Goal: Navigation & Orientation: Go to known website

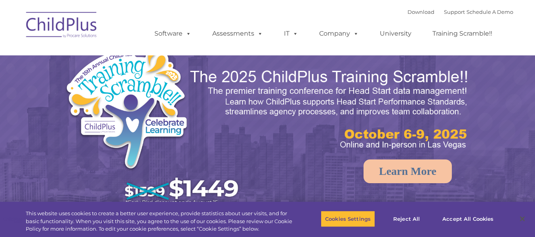
select select "MEDIUM"
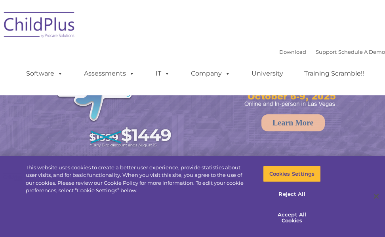
select select "MEDIUM"
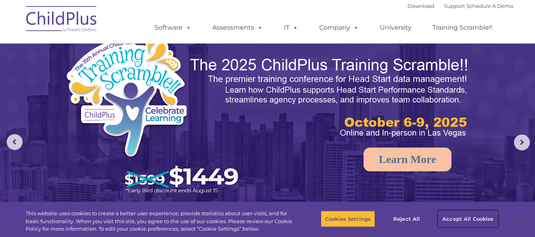
click at [483, 220] on button "Accept All Cookies" at bounding box center [468, 219] width 60 height 17
